Goal: Find specific page/section: Find specific page/section

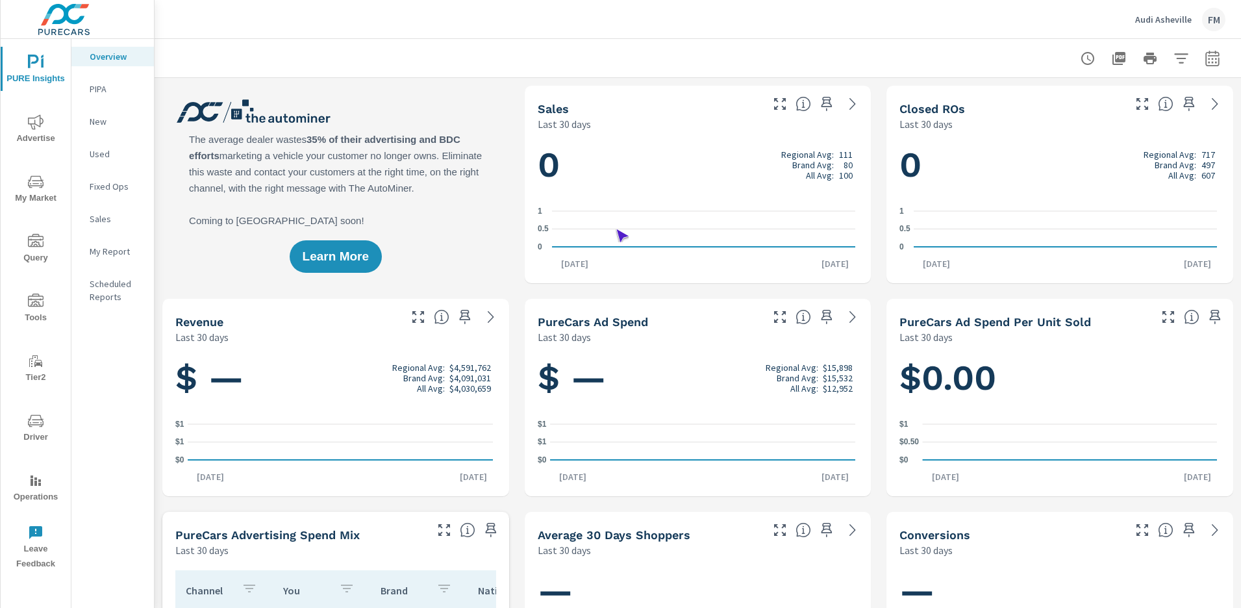
scroll to position [1, 0]
click at [36, 488] on span "Operations" at bounding box center [36, 489] width 62 height 32
